Goal: Information Seeking & Learning: Understand process/instructions

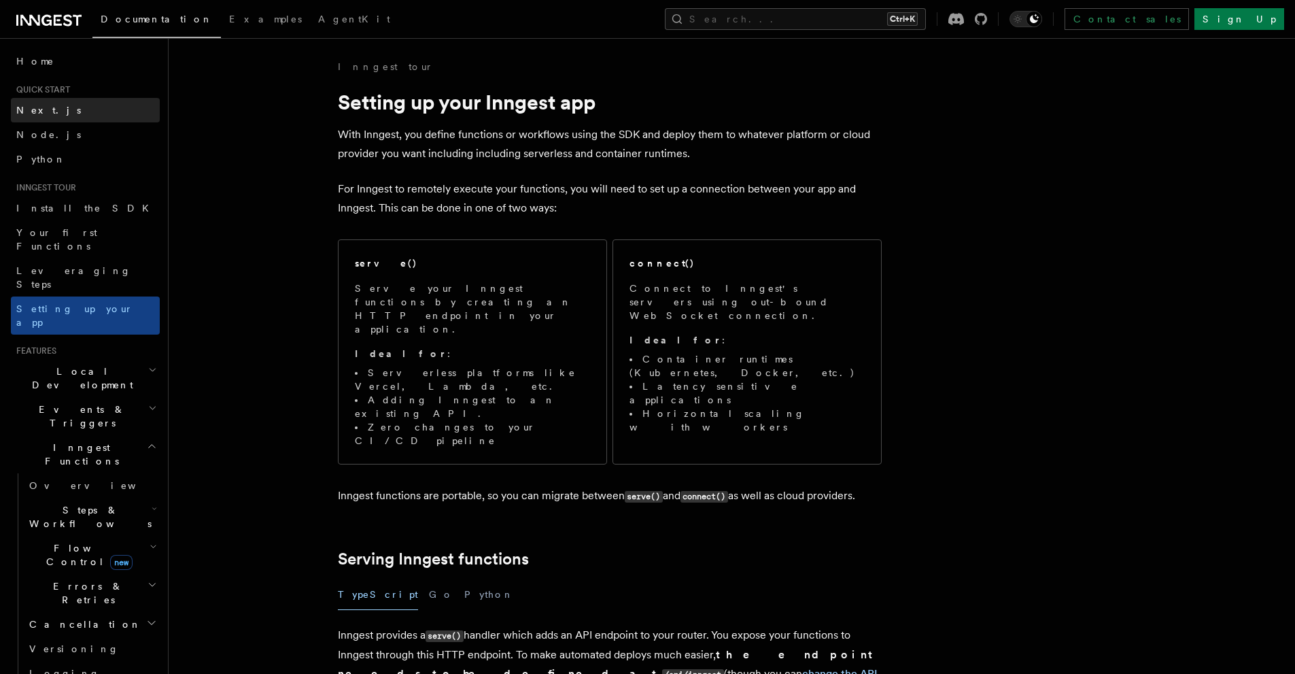
click at [44, 107] on span "Next.js" at bounding box center [48, 110] width 65 height 11
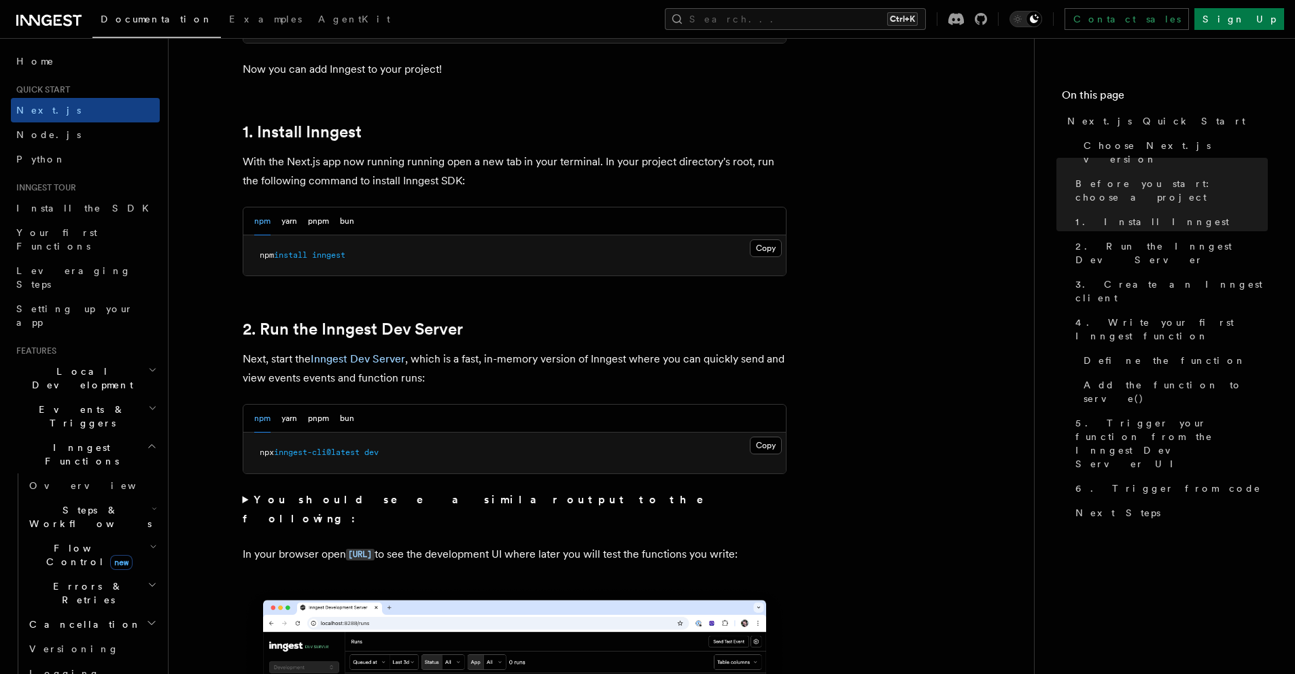
scroll to position [690, 0]
click at [760, 441] on button "Copy Copied" at bounding box center [766, 445] width 32 height 18
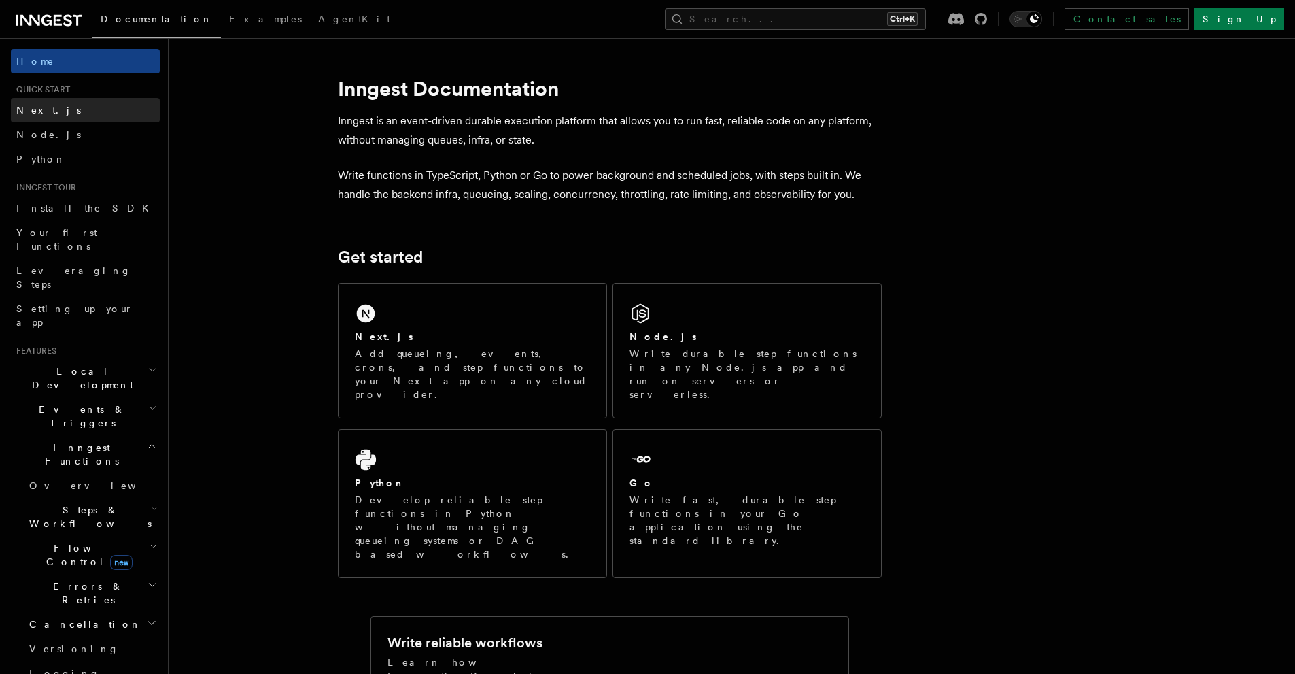
click at [39, 107] on span "Next.js" at bounding box center [48, 110] width 65 height 11
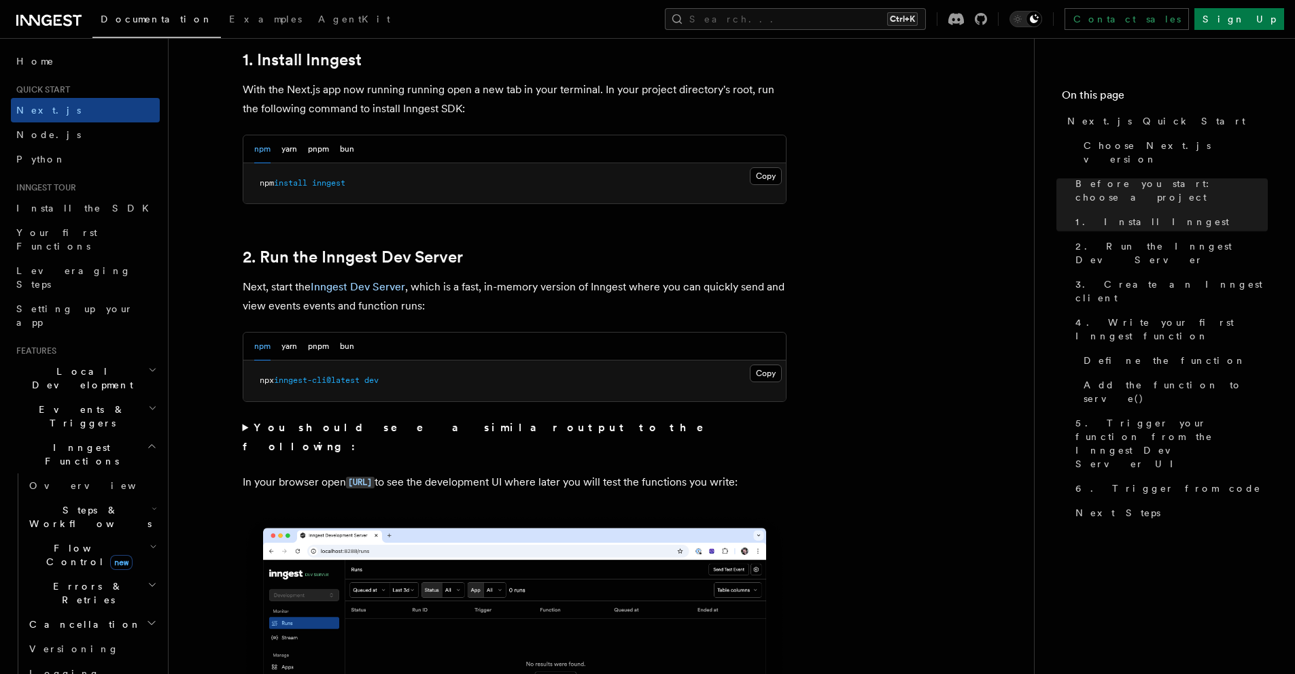
scroll to position [762, 0]
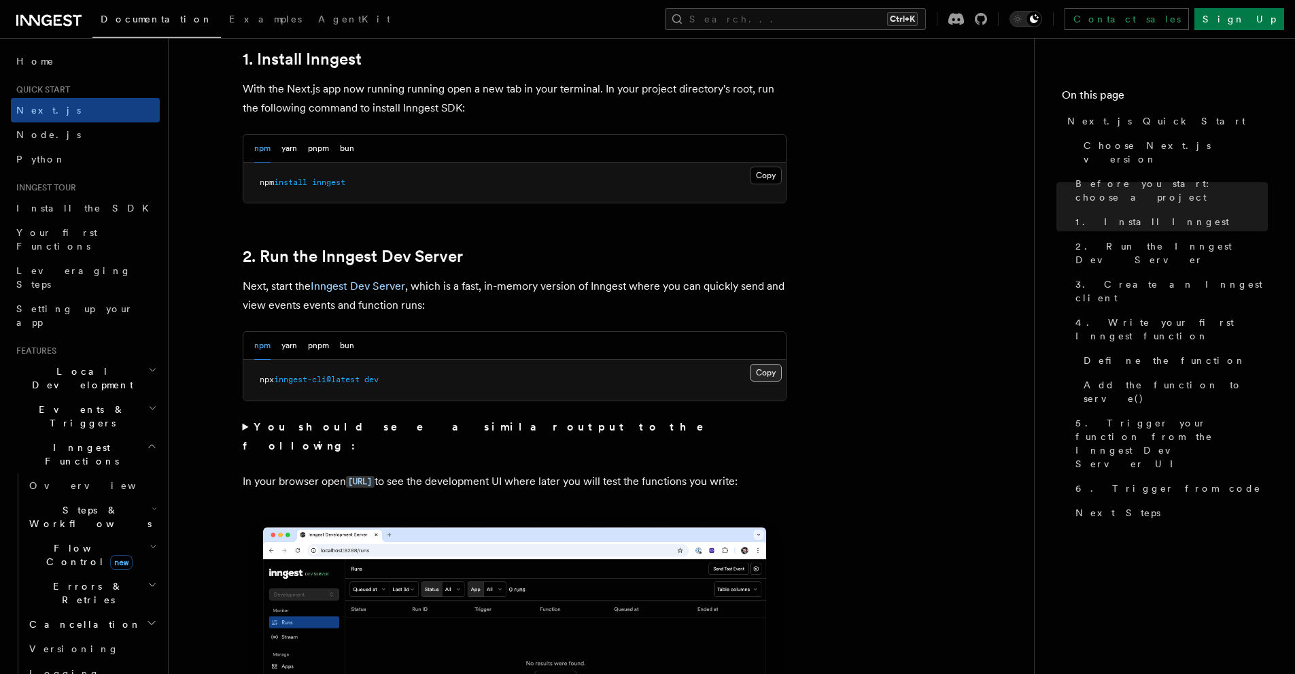
click at [779, 379] on button "Copy Copied" at bounding box center [766, 373] width 32 height 18
